Goal: Task Accomplishment & Management: Use online tool/utility

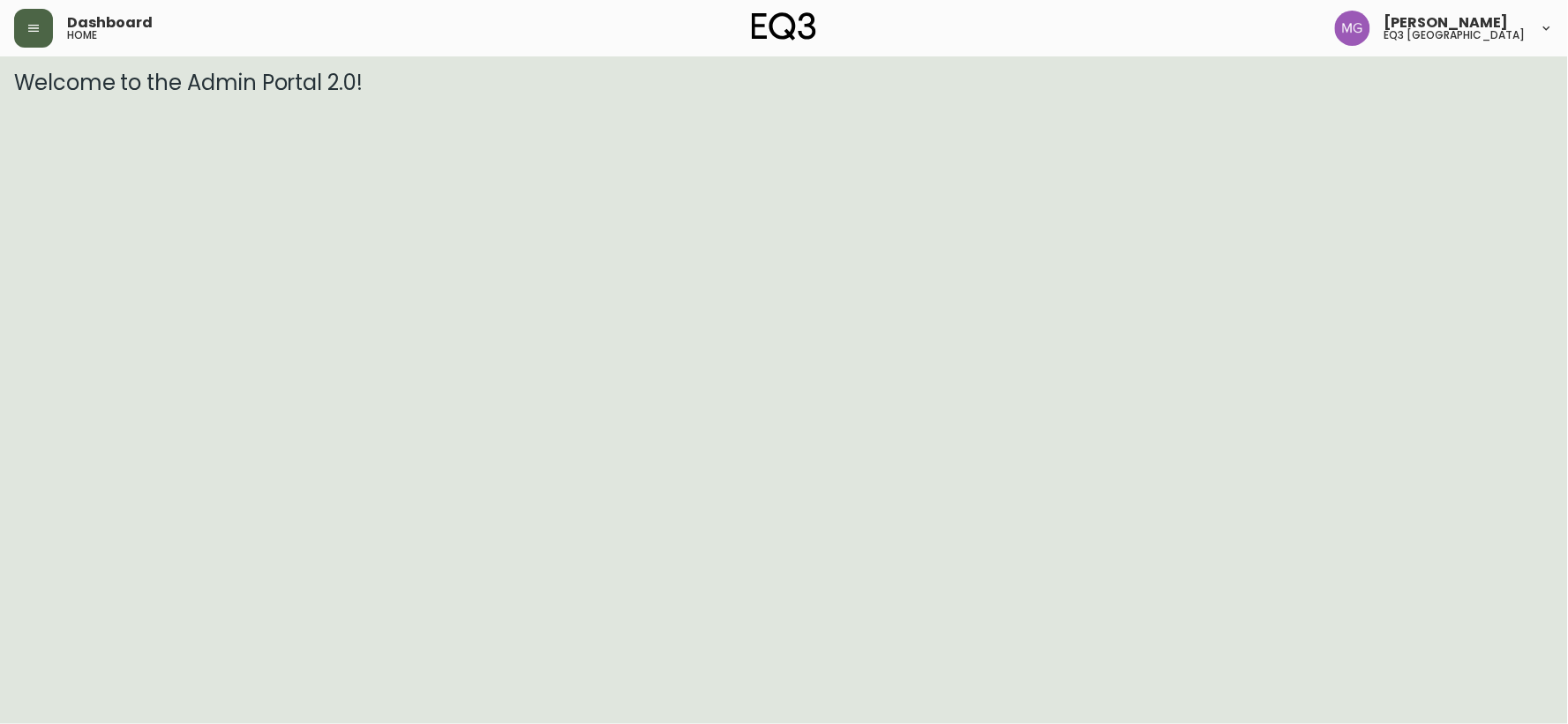
click at [39, 33] on icon "button" at bounding box center [33, 28] width 14 height 14
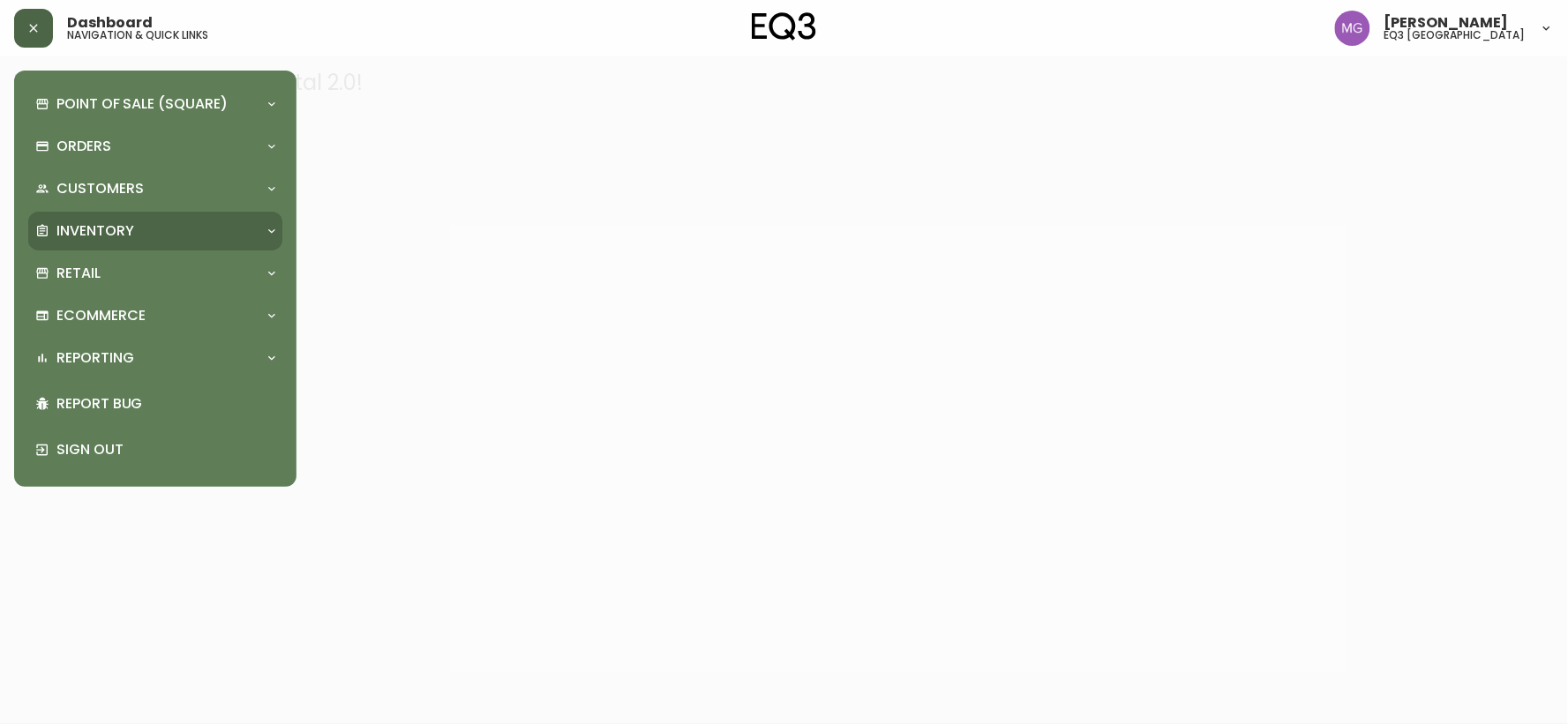
click at [125, 231] on p "Inventory" at bounding box center [95, 231] width 78 height 20
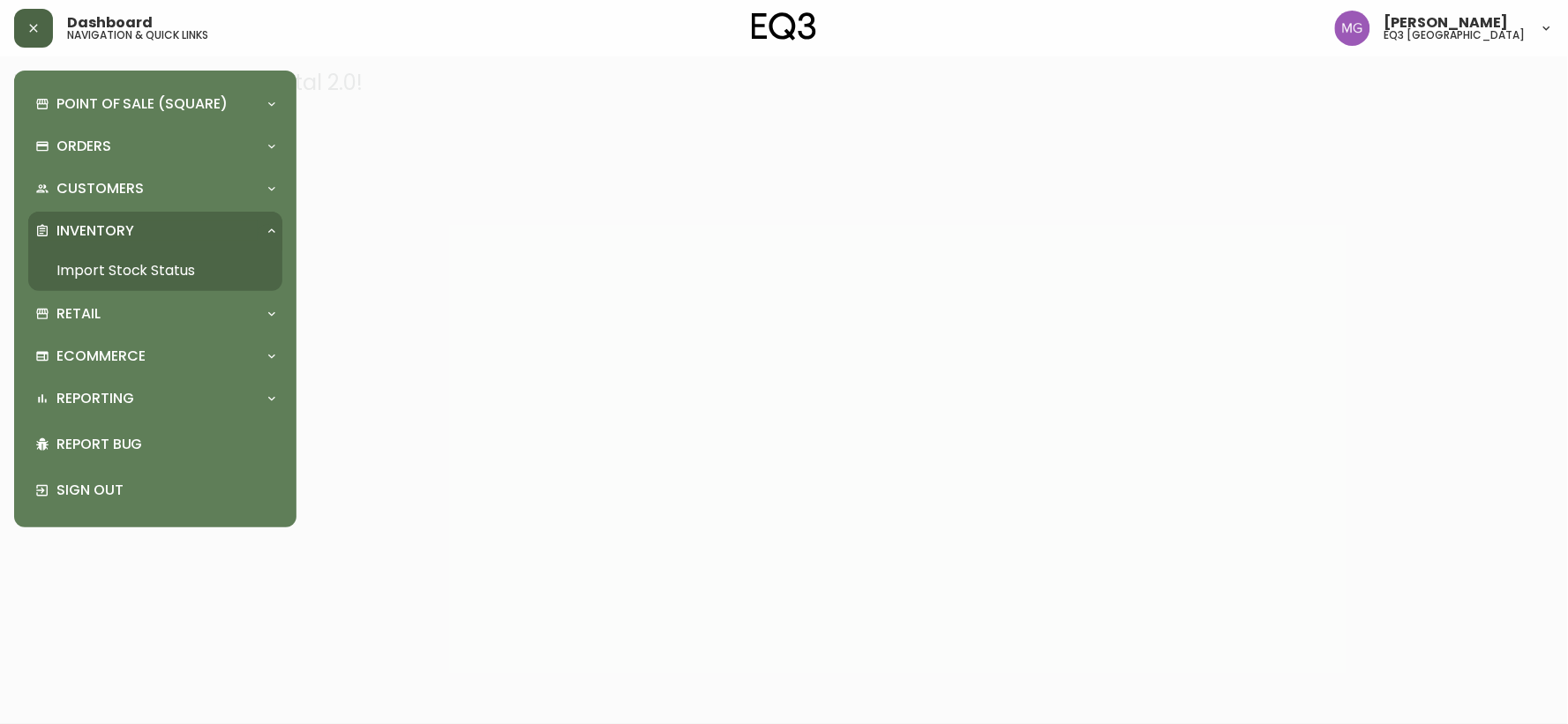
click at [125, 275] on link "Import Stock Status" at bounding box center [156, 270] width 254 height 40
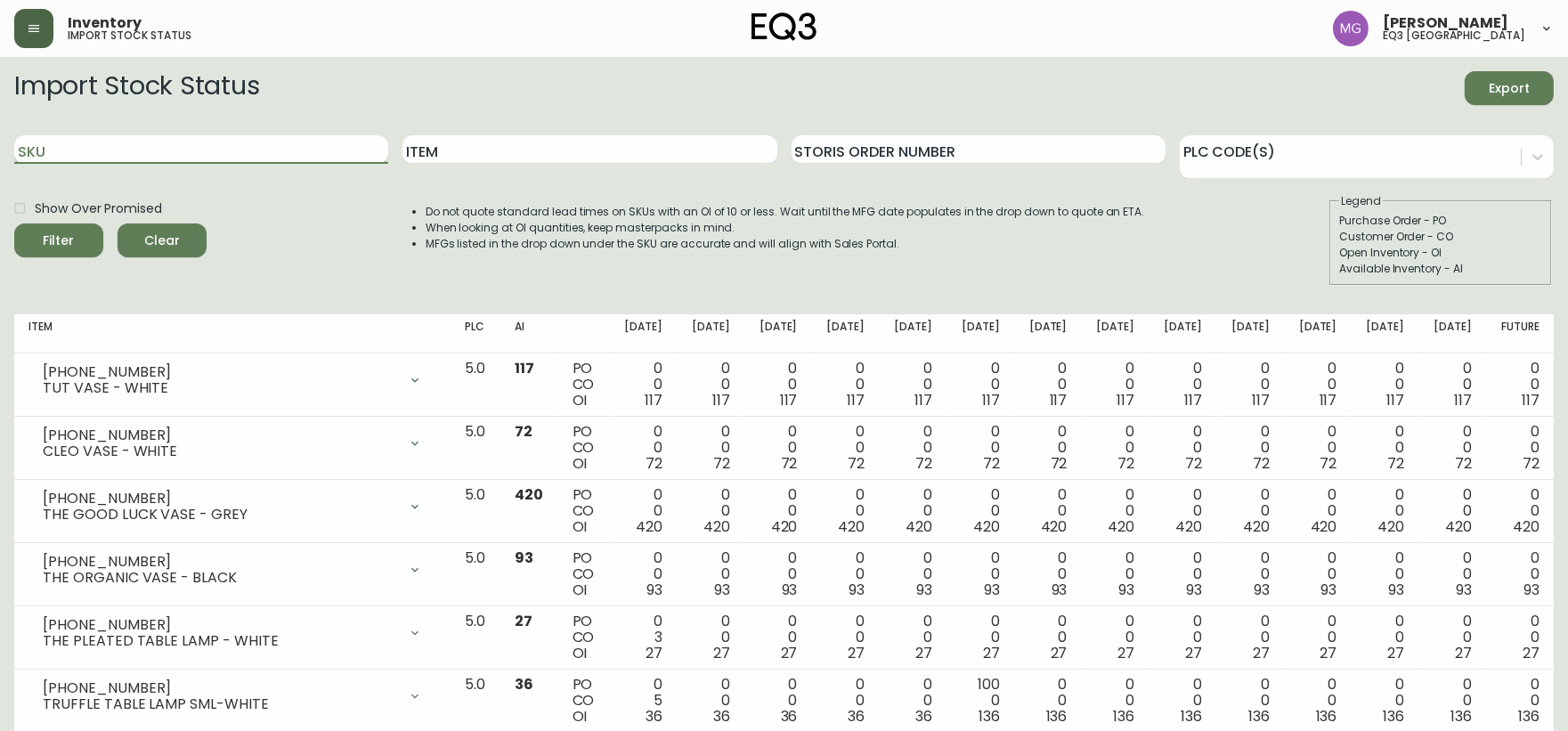
click at [171, 138] on input "SKU" at bounding box center [201, 149] width 374 height 29
paste input "6080-431-13"
type input "6080-431-13"
click at [14, 224] on button "Filter" at bounding box center [59, 241] width 89 height 34
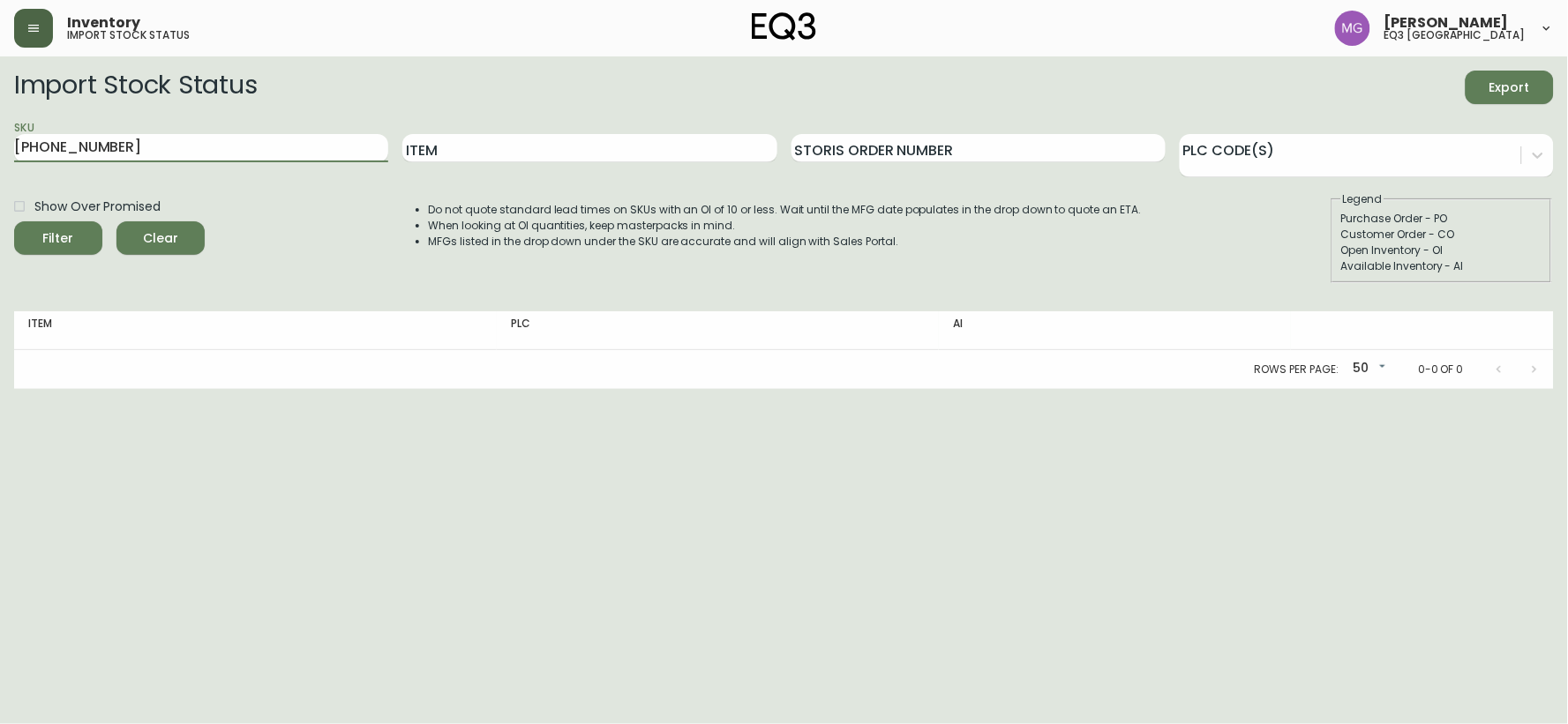
drag, startPoint x: 187, startPoint y: 146, endPoint x: 0, endPoint y: 138, distance: 187.2
click at [0, 138] on main "Import Stock Status Export SKU 6080-431-13 Item Storis Order Number PLC Code(s)…" at bounding box center [784, 223] width 1568 height 333
paste input "31135-52"
click at [14, 222] on button "Filter" at bounding box center [58, 238] width 89 height 33
paste input "CELLO UPHLD BED RAILS"
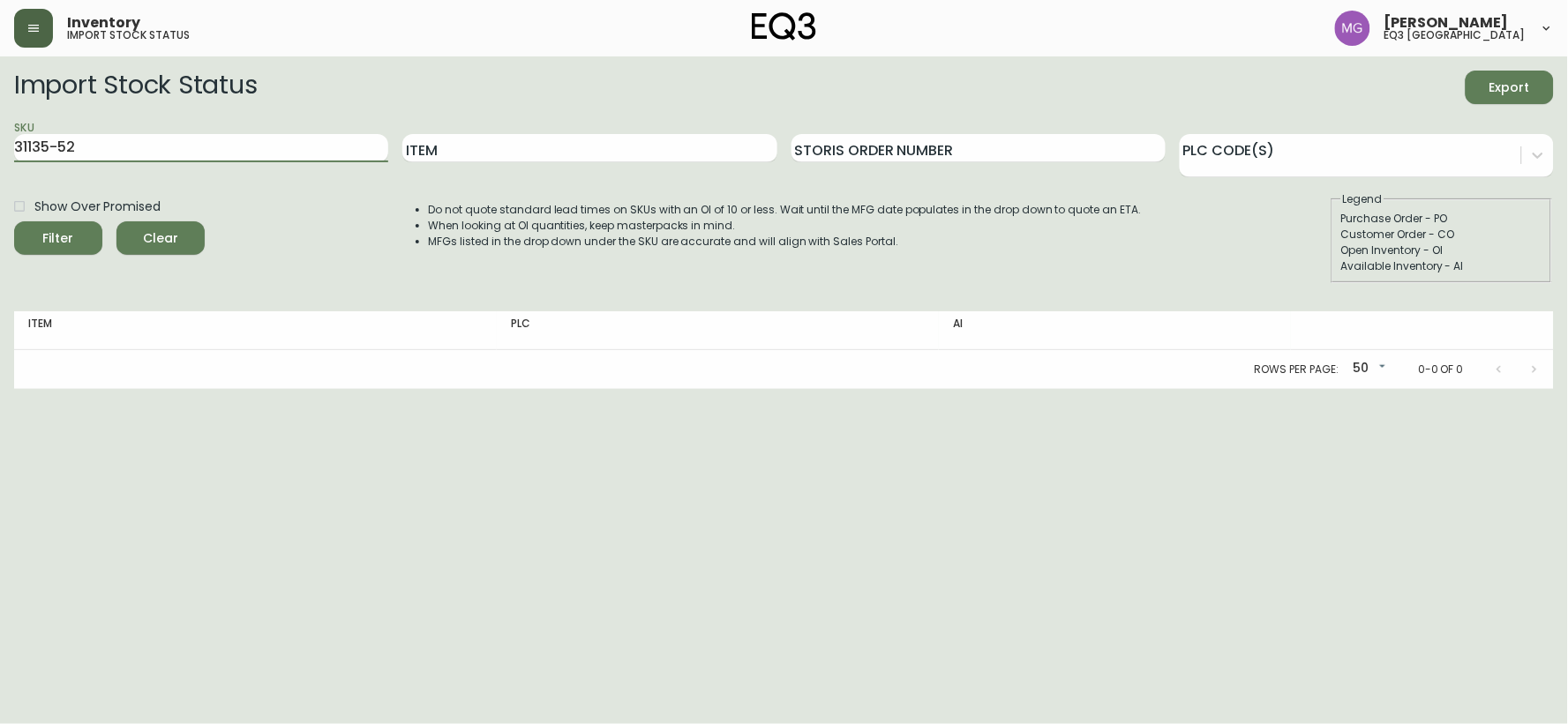
type input "31135-52CELLO UPHLD BED RAILS"
drag, startPoint x: 267, startPoint y: 145, endPoint x: 0, endPoint y: 120, distance: 268.2
click at [0, 121] on main "Import Stock Status Export SKU 31135-52CELLO UPHLD BED RAILS Item Storis Order …" at bounding box center [784, 223] width 1568 height 333
drag, startPoint x: 461, startPoint y: 144, endPoint x: 461, endPoint y: 134, distance: 10.0
click at [461, 134] on input "Item" at bounding box center [589, 148] width 374 height 29
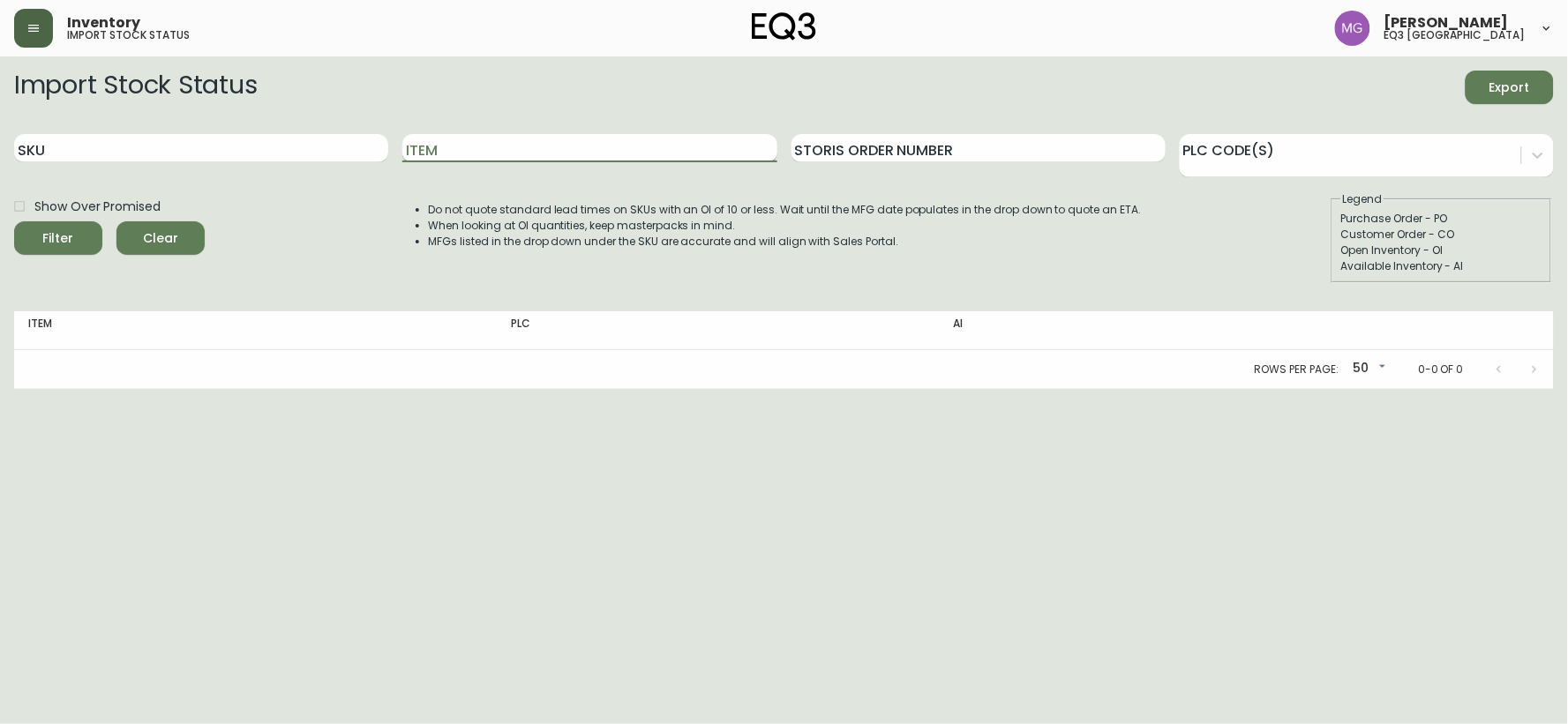
paste input "CELLO UPHLD BED RAILS"
type input "CELLO UPHLD BED RAILS"
click at [14, 222] on button "Filter" at bounding box center [58, 238] width 89 height 33
click at [461, 135] on input "Item" at bounding box center [589, 148] width 374 height 29
type input "V"
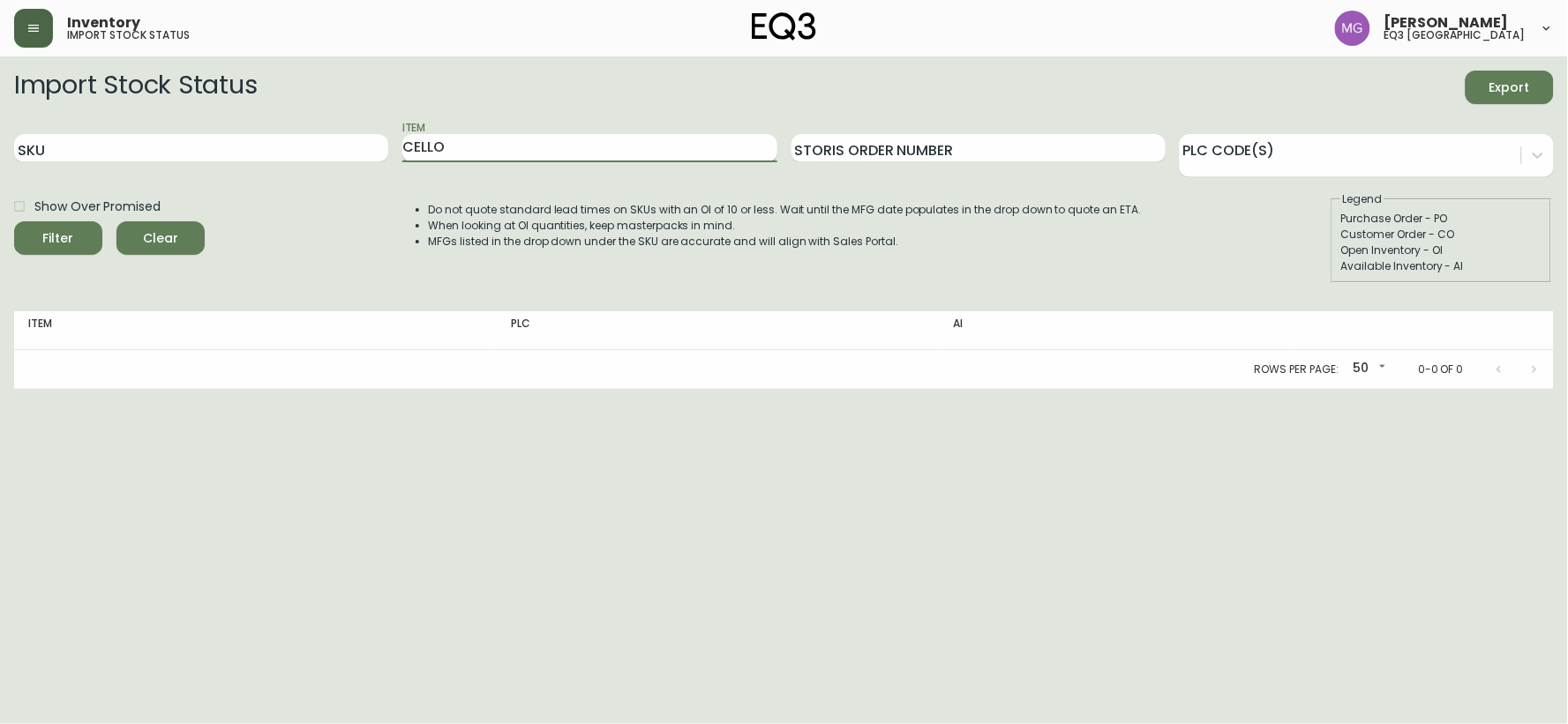
type input "CELLO"
click at [14, 222] on button "Filter" at bounding box center [58, 238] width 89 height 33
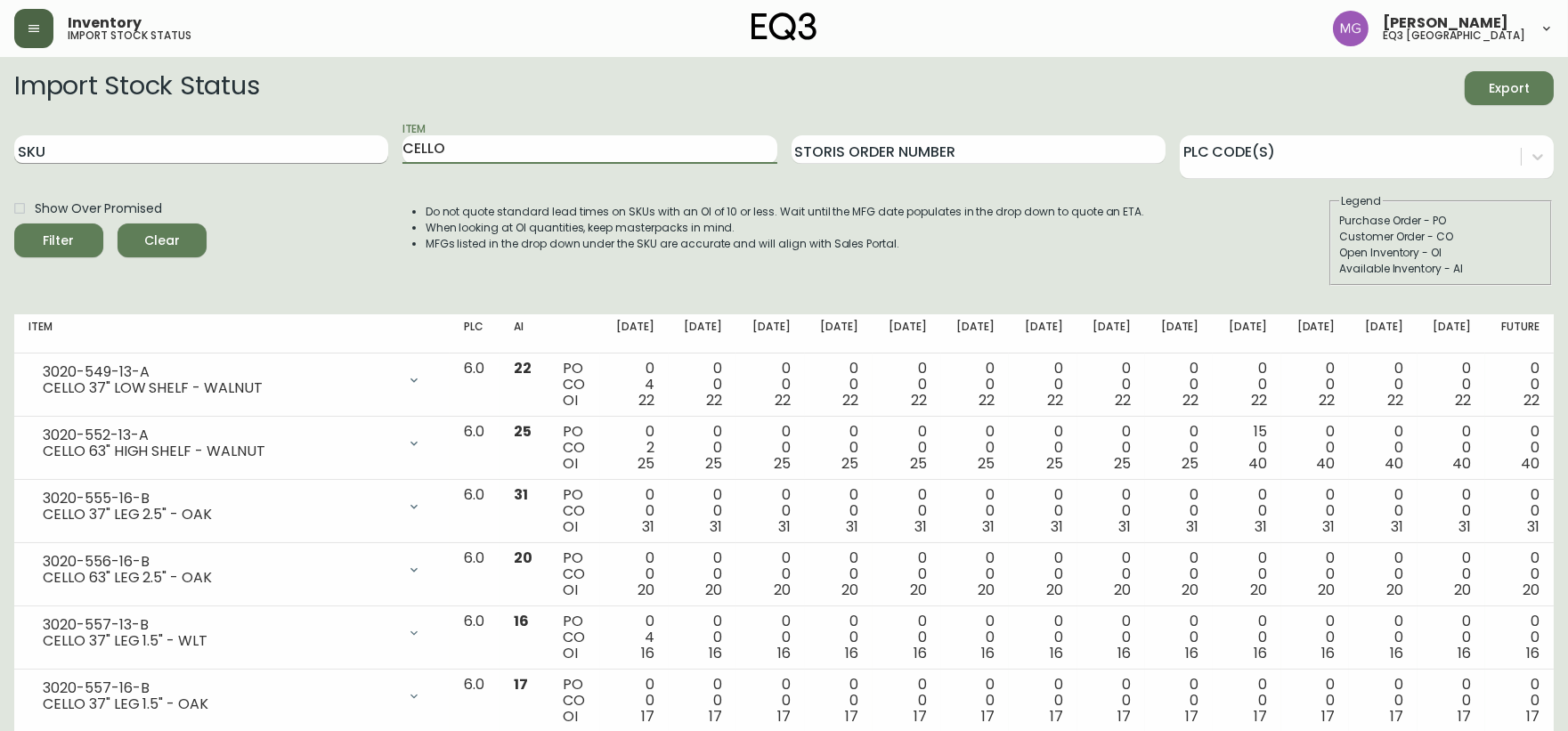
click at [161, 148] on input "SKU" at bounding box center [201, 149] width 374 height 29
paste input "[PHONE_NUMBER]"
type input "[PHONE_NUMBER]"
click at [14, 224] on button "Filter" at bounding box center [59, 241] width 89 height 34
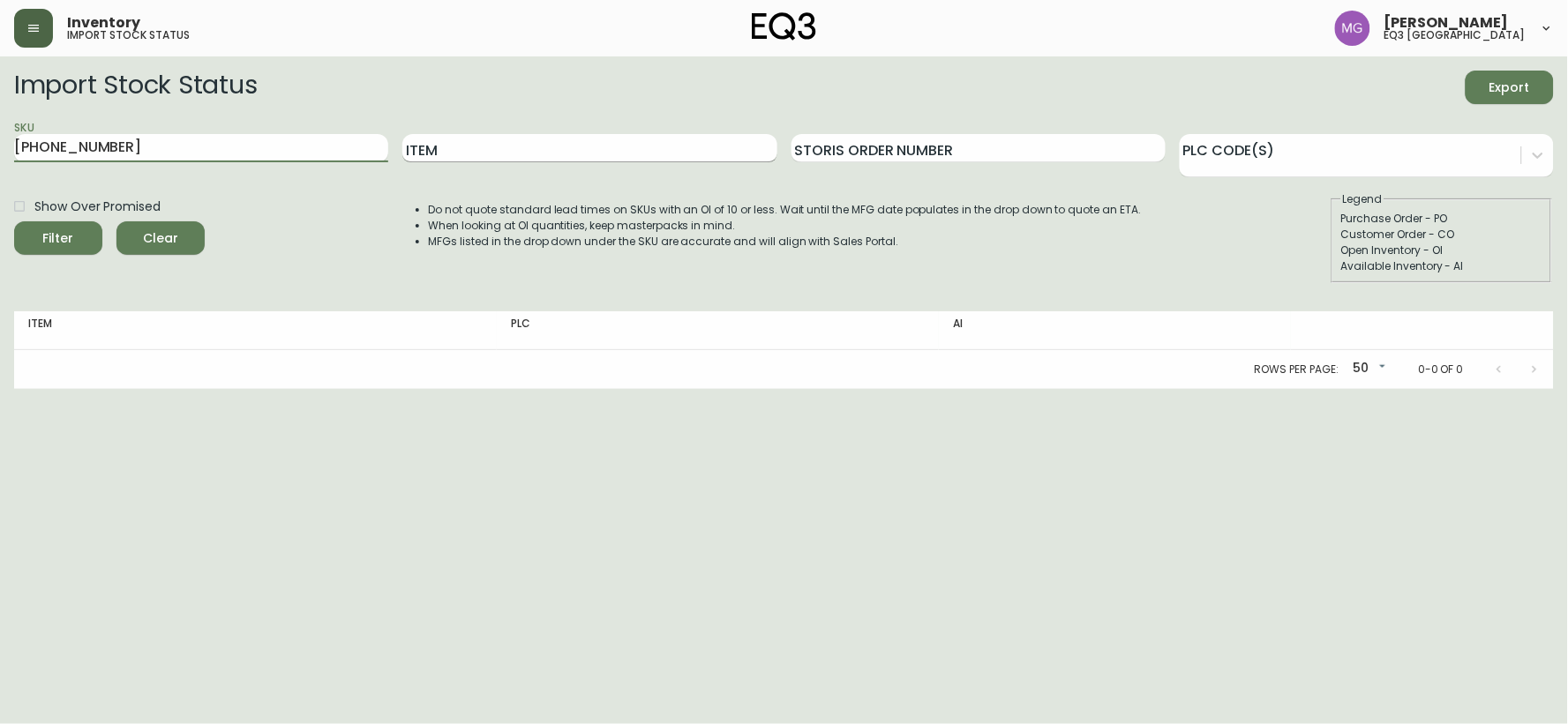
click at [460, 155] on input "Item" at bounding box center [589, 148] width 374 height 29
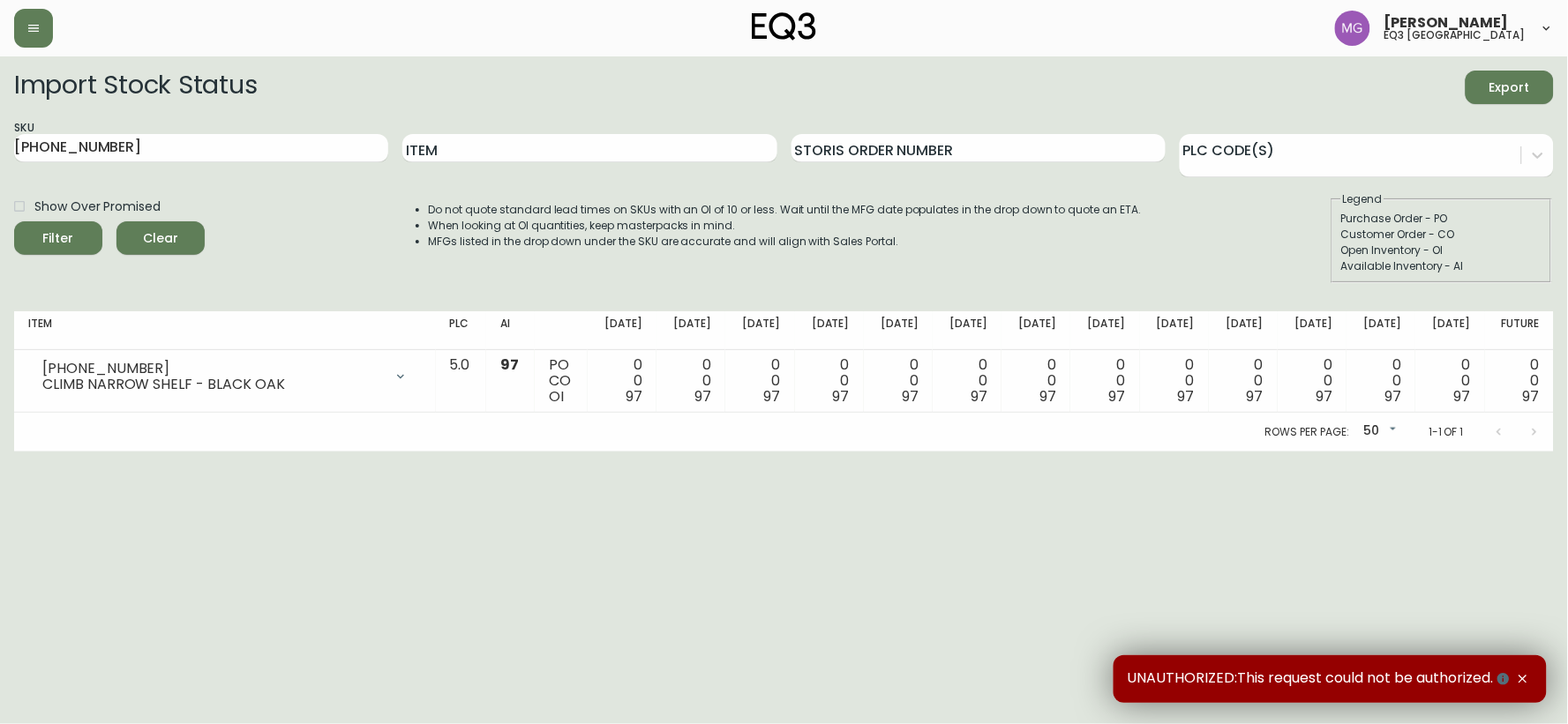
click at [127, 153] on input "[PHONE_NUMBER]" at bounding box center [201, 148] width 374 height 29
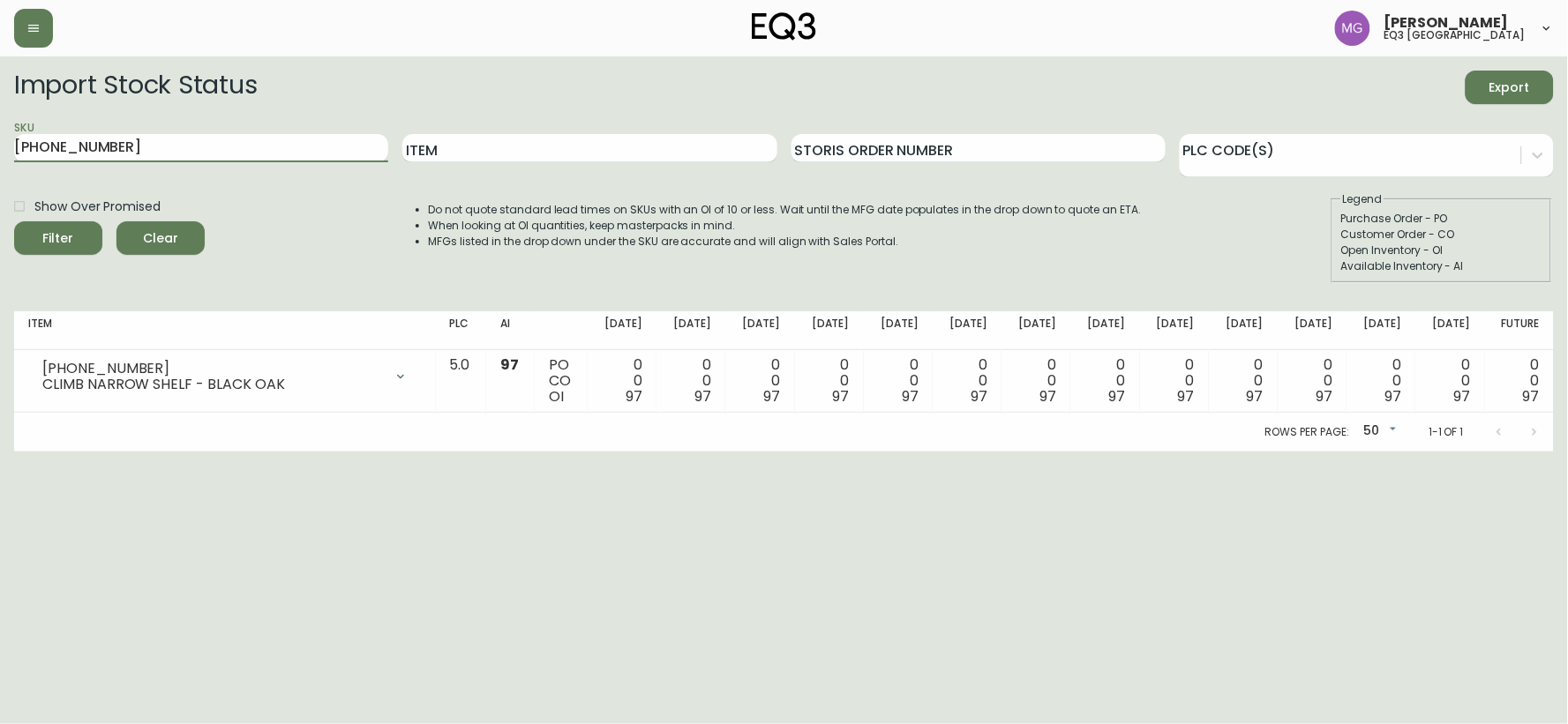
drag, startPoint x: 117, startPoint y: 141, endPoint x: 0, endPoint y: 133, distance: 117.3
click at [0, 133] on main "Import Stock Status Export SKU [PHONE_NUMBER] Item Storis Order Number PLC Code…" at bounding box center [784, 253] width 1568 height 395
